Goal: Check status: Check status

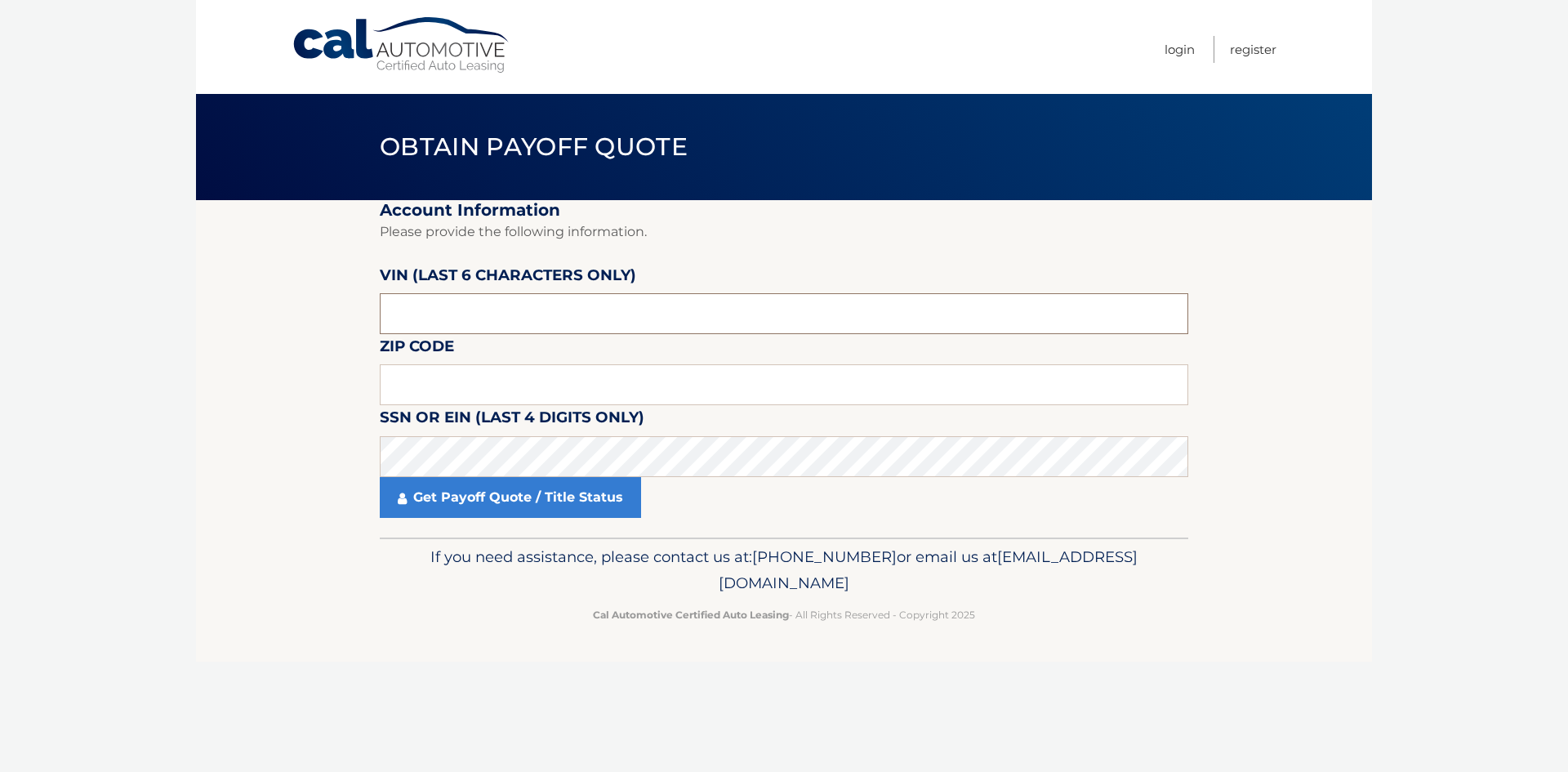
drag, startPoint x: 529, startPoint y: 312, endPoint x: 526, endPoint y: 290, distance: 22.2
click at [529, 310] on input "text" at bounding box center [784, 313] width 809 height 41
type input "265575"
click at [517, 384] on input "text" at bounding box center [784, 384] width 809 height 41
drag, startPoint x: 600, startPoint y: 387, endPoint x: 579, endPoint y: 363, distance: 31.9
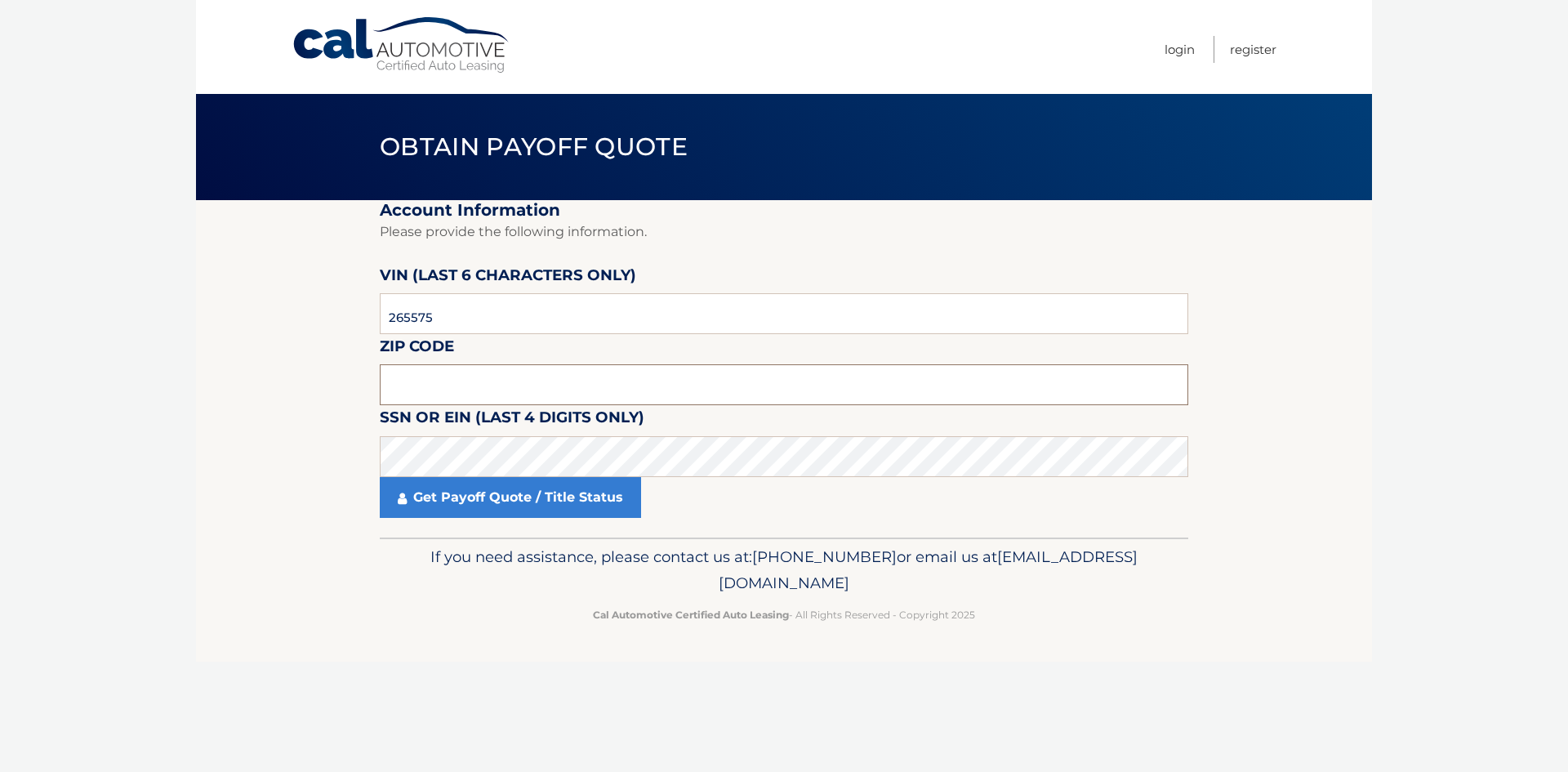
click at [601, 391] on input "text" at bounding box center [784, 384] width 809 height 41
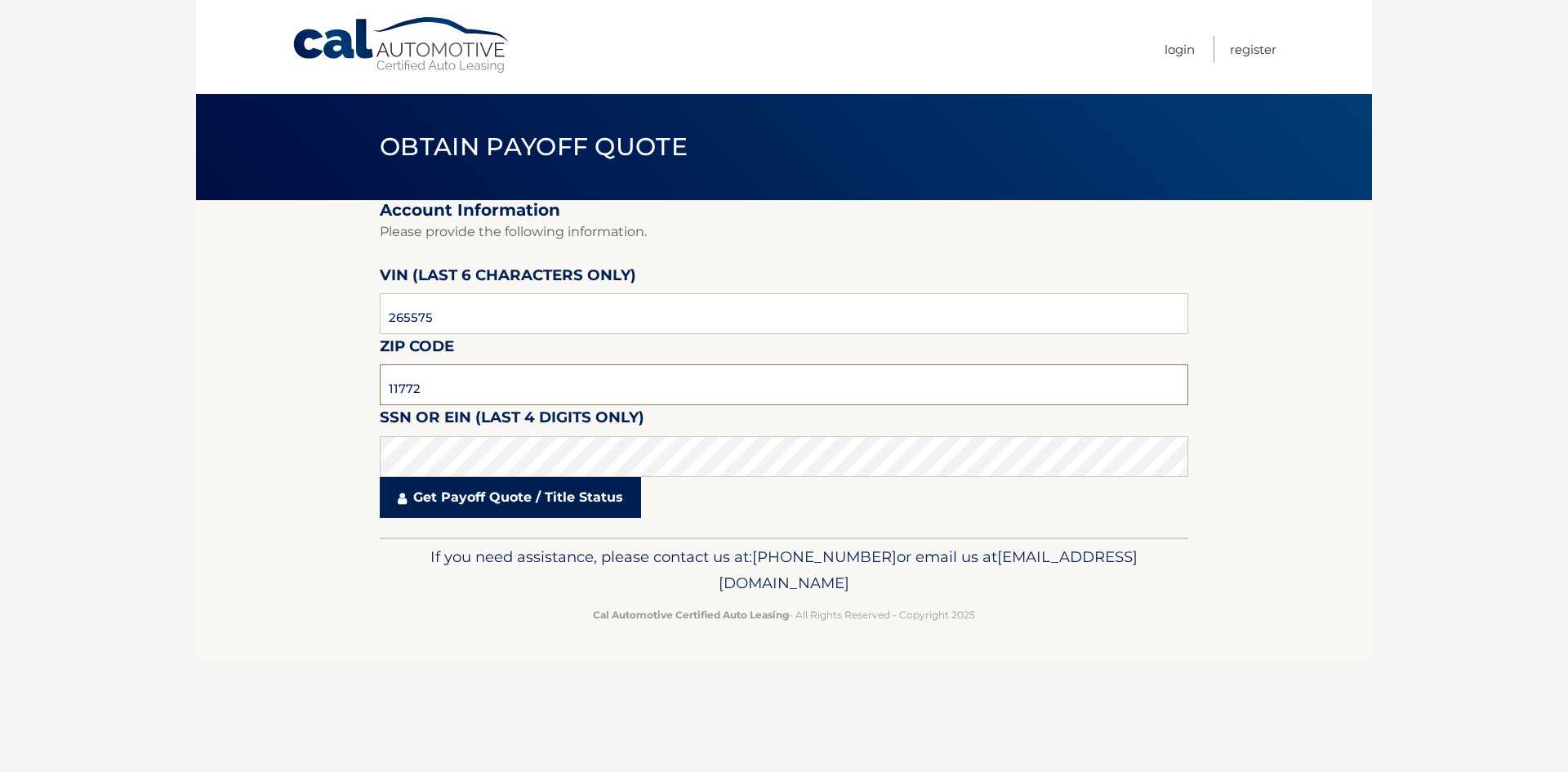
type input "11772"
click at [525, 491] on link "Get Payoff Quote / Title Status" at bounding box center [510, 497] width 261 height 41
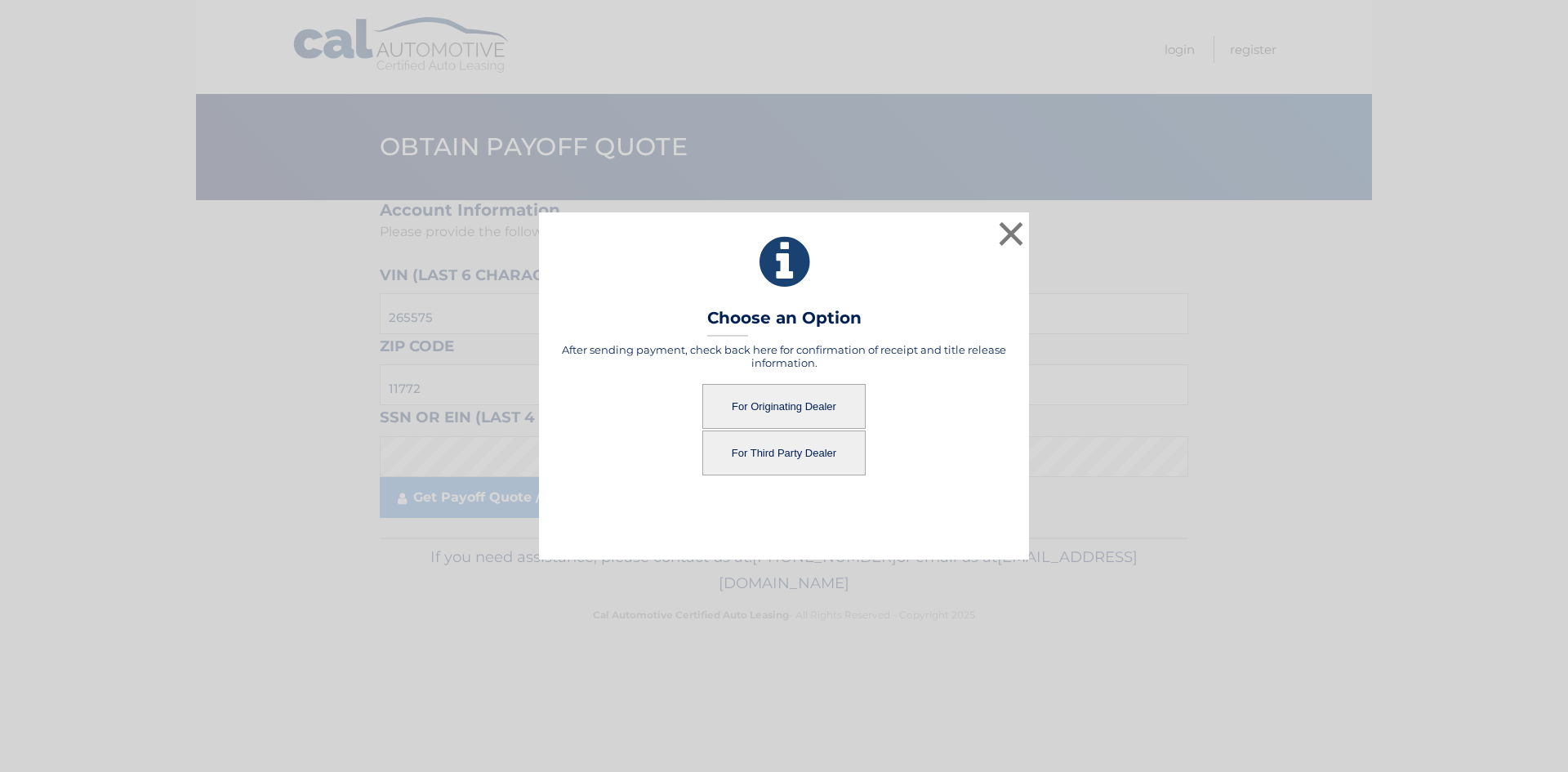
click at [774, 403] on button "For Originating Dealer" at bounding box center [784, 407] width 163 height 45
click at [794, 405] on button "For Originating Dealer" at bounding box center [784, 407] width 163 height 45
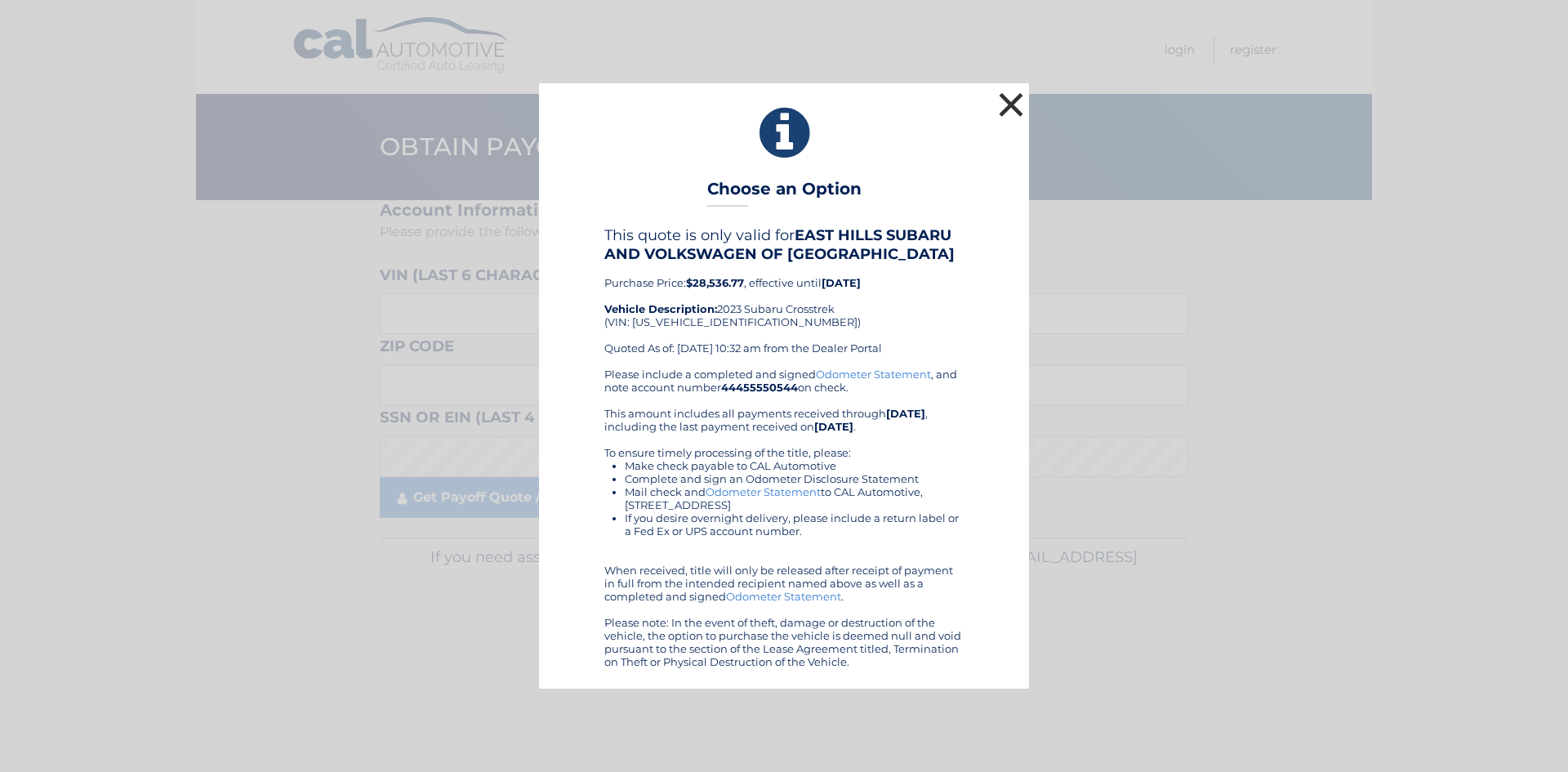
click at [1020, 106] on button "×" at bounding box center [1011, 105] width 32 height 32
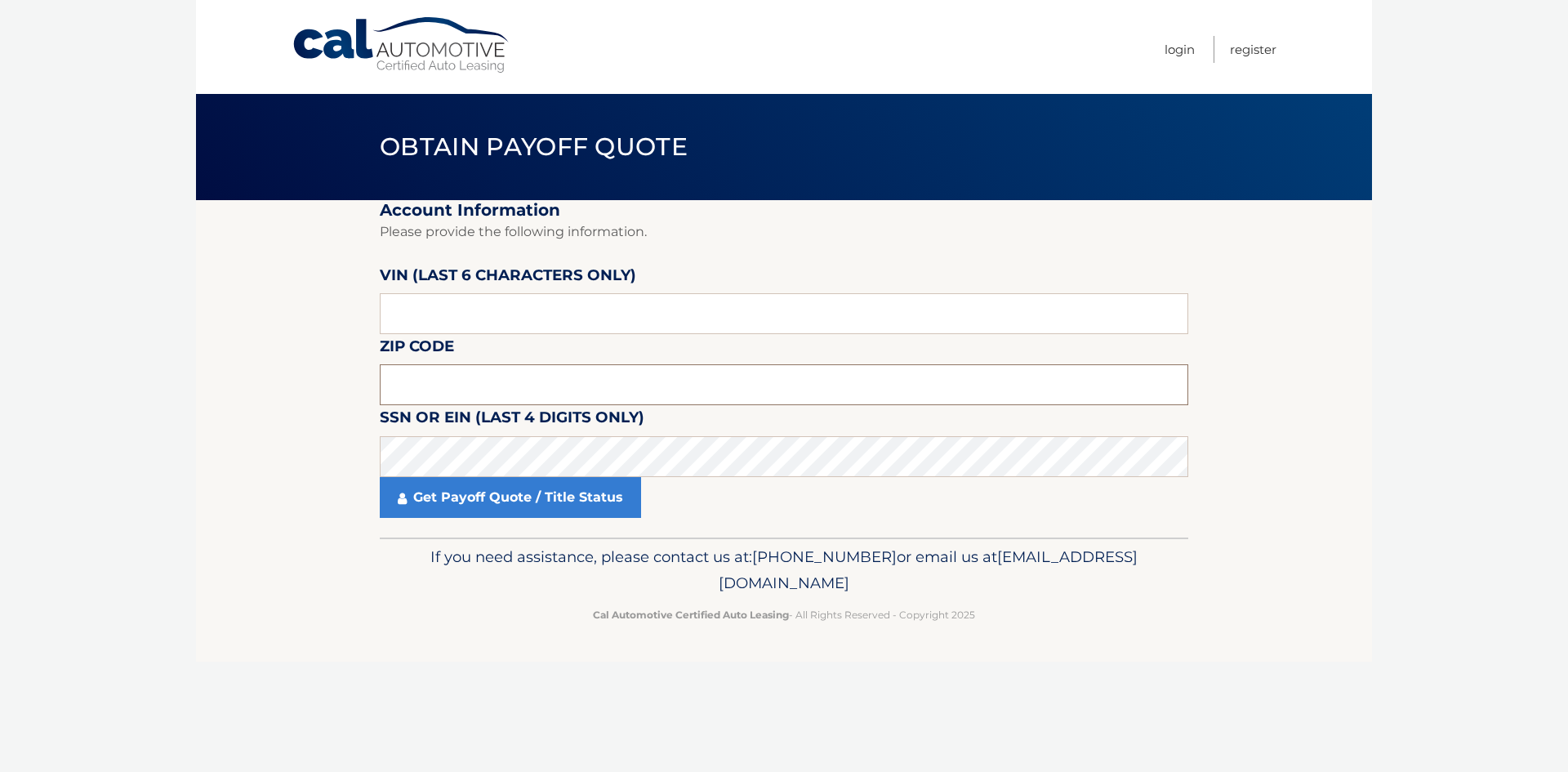
click at [524, 394] on input "text" at bounding box center [784, 384] width 809 height 41
type input "11772"
click at [471, 326] on input "text" at bounding box center [784, 313] width 809 height 41
type input "265575"
click button "For Originating Dealer" at bounding box center [0, 0] width 0 height 0
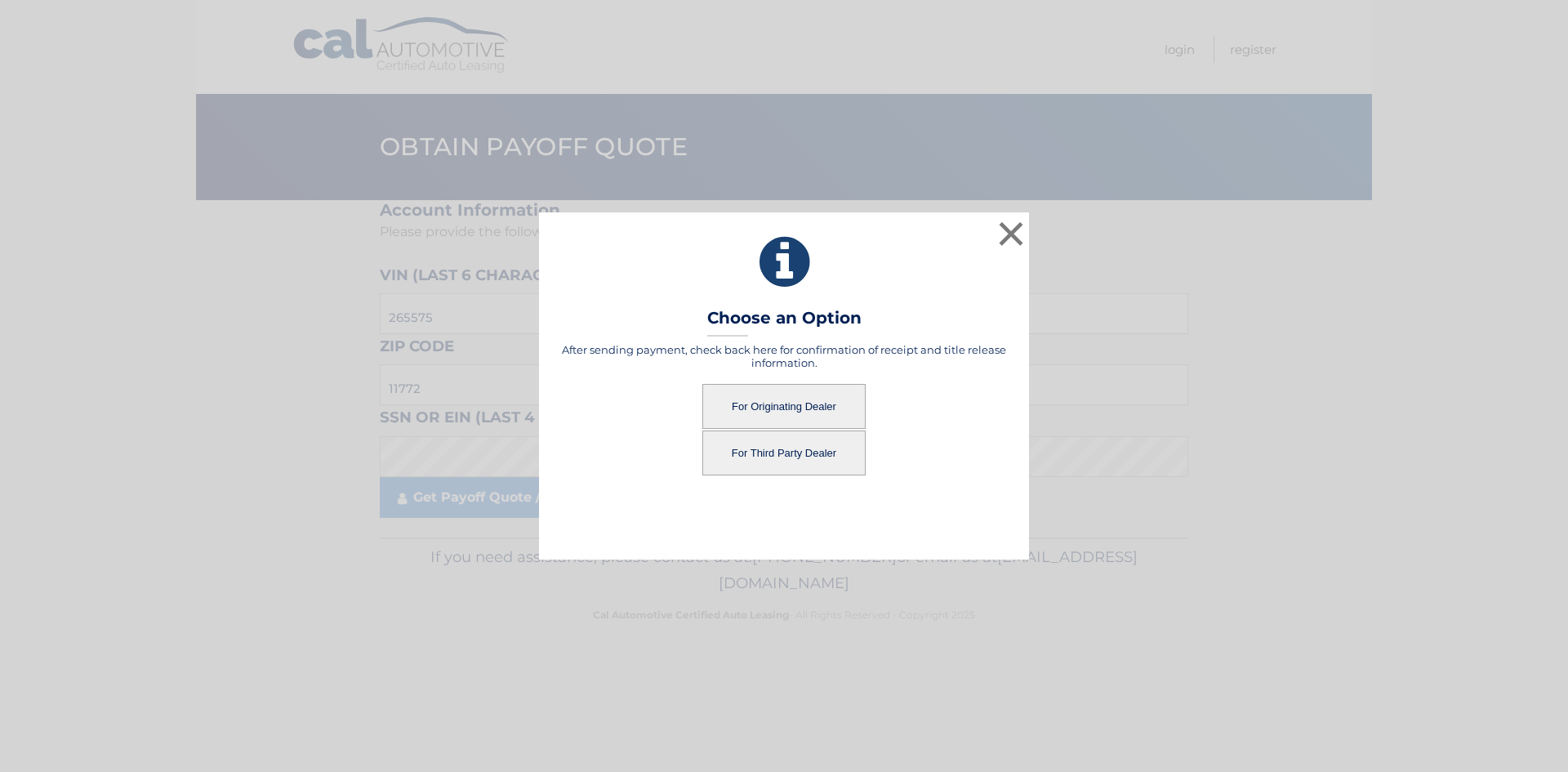
click at [780, 403] on button "For Originating Dealer" at bounding box center [784, 407] width 163 height 45
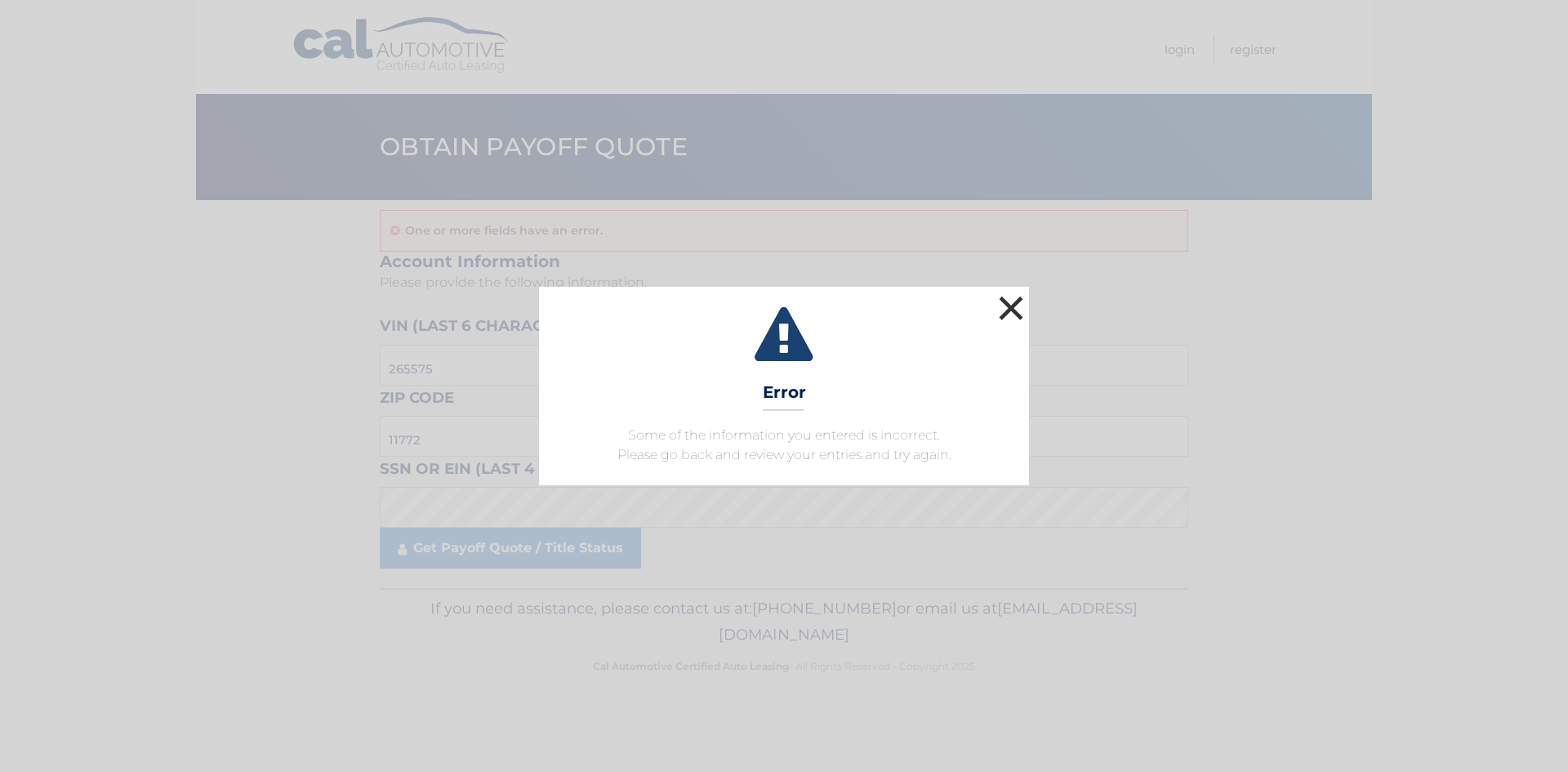
click at [1018, 308] on button "×" at bounding box center [1011, 308] width 32 height 32
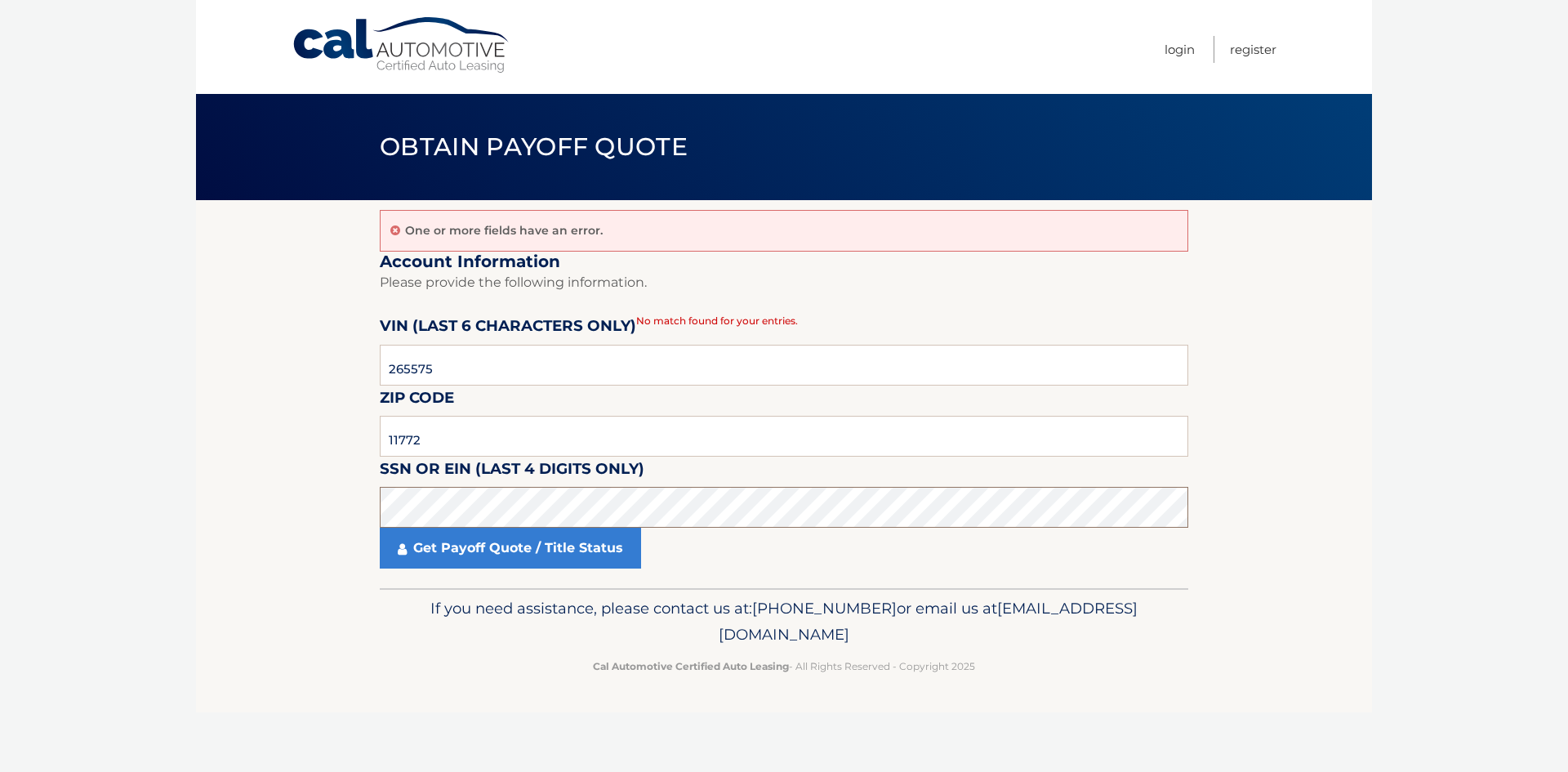
click at [329, 510] on section "One or more fields have an error. Account Information Please provide the follow…" at bounding box center [784, 394] width 1176 height 388
